Goal: Communication & Community: Answer question/provide support

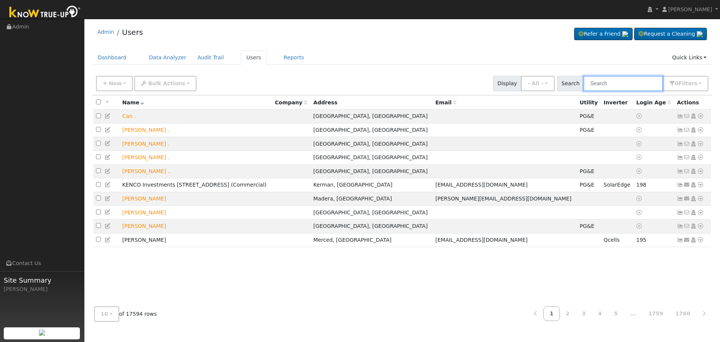
click at [631, 79] on input "text" at bounding box center [624, 83] width 80 height 15
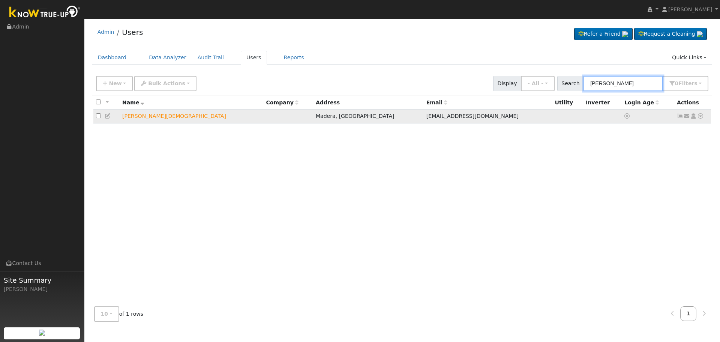
type input "[PERSON_NAME]"
click at [687, 118] on icon at bounding box center [687, 115] width 7 height 5
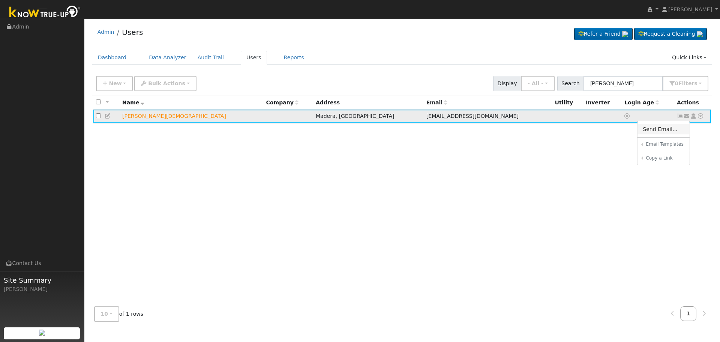
click at [680, 129] on link "Send Email..." at bounding box center [664, 129] width 52 height 11
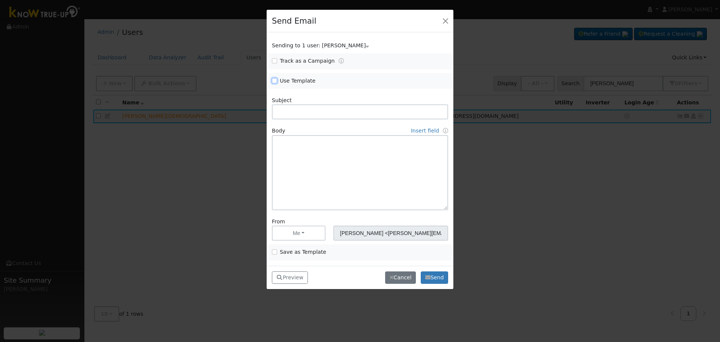
click at [277, 81] on input "Use Template" at bounding box center [274, 80] width 5 height 5
checkbox input "true"
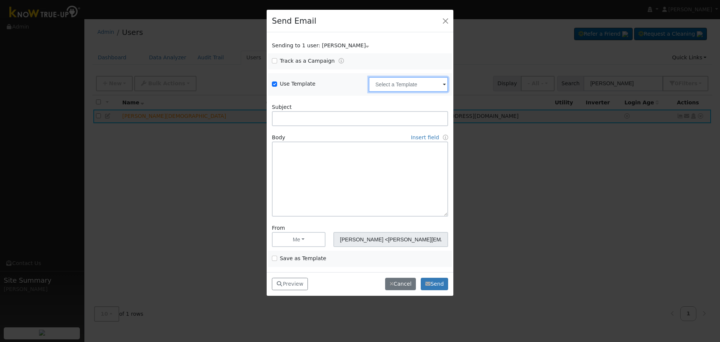
click at [419, 85] on input "text" at bounding box center [409, 84] width 80 height 15
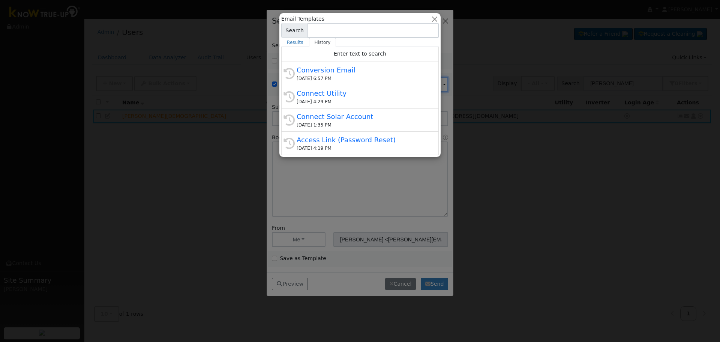
click at [330, 69] on div "Conversion Email" at bounding box center [364, 70] width 134 height 10
type input "Conversion Email"
type input "Connect Your Utility Account"
type textarea "Dear {user_fname}, The first step is to connect your electric utility account. …"
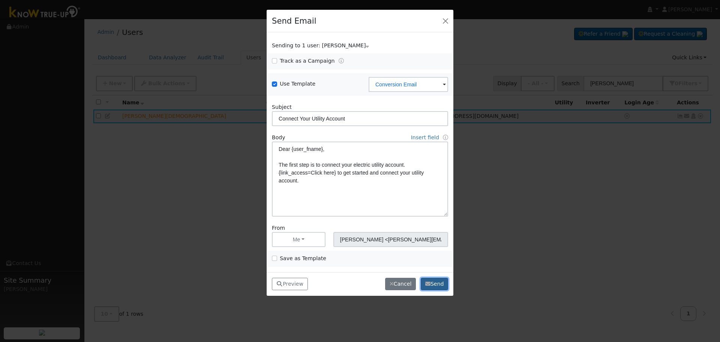
click at [434, 287] on button "Send" at bounding box center [434, 284] width 27 height 13
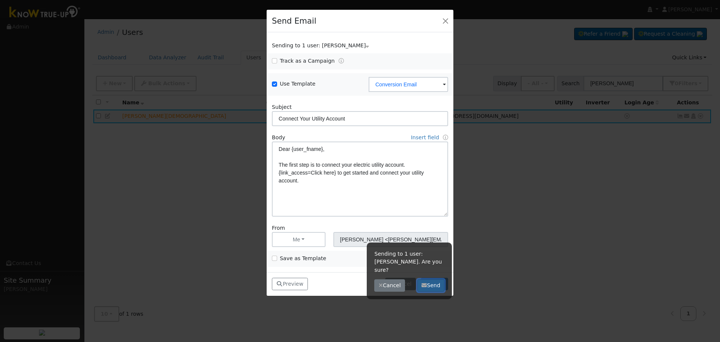
click at [435, 279] on button "Send" at bounding box center [431, 285] width 27 height 13
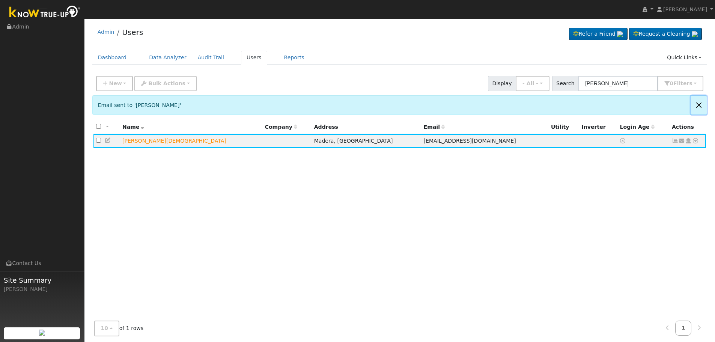
click at [697, 106] on button "Close" at bounding box center [699, 105] width 16 height 18
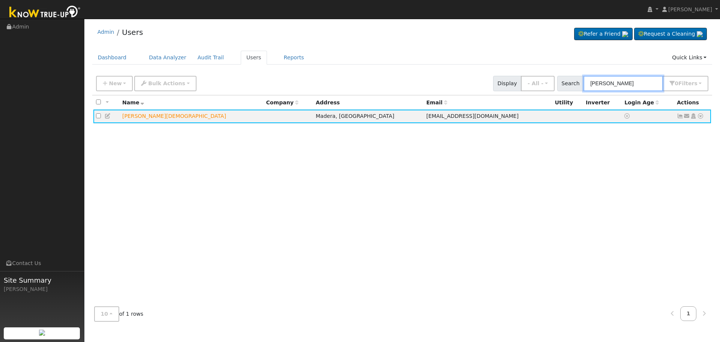
drag, startPoint x: 624, startPoint y: 83, endPoint x: 463, endPoint y: 85, distance: 161.0
click at [475, 84] on div "New Add User Quick Add Quick Connect Quick Convert Lead Bulk Actions Send Email…" at bounding box center [403, 82] width 616 height 18
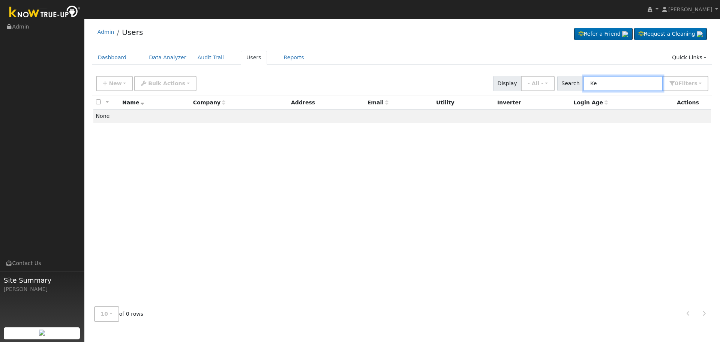
type input "K"
